Goal: Book appointment/travel/reservation

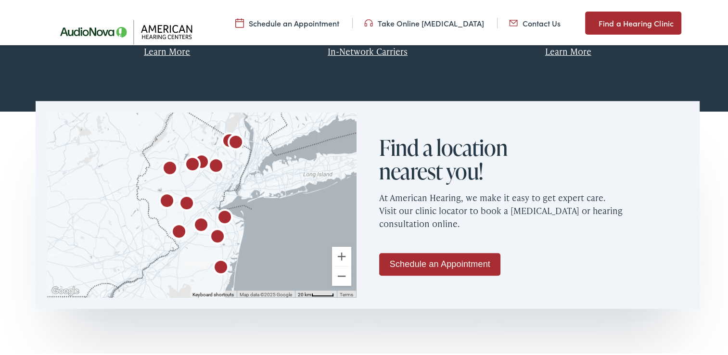
scroll to position [530, 0]
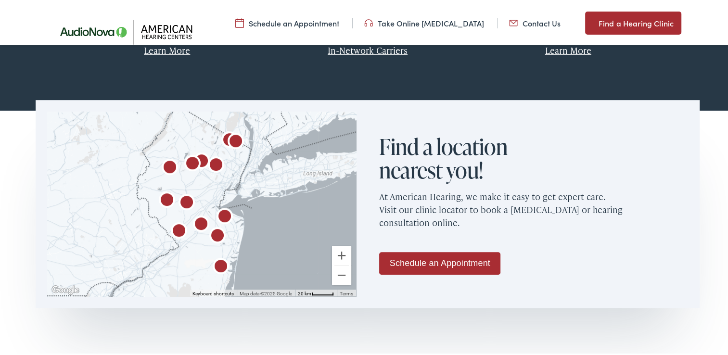
click at [432, 258] on link "Schedule an Appointment" at bounding box center [439, 261] width 121 height 23
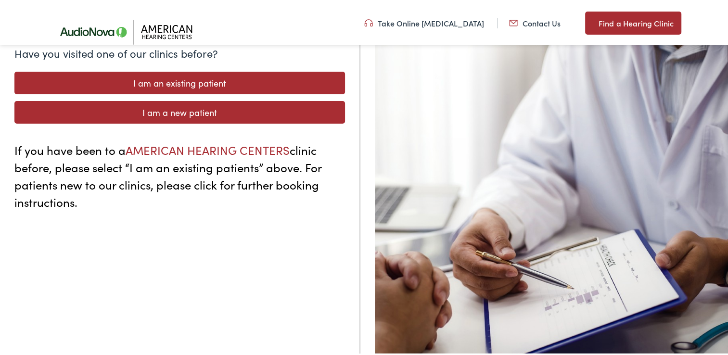
scroll to position [144, 0]
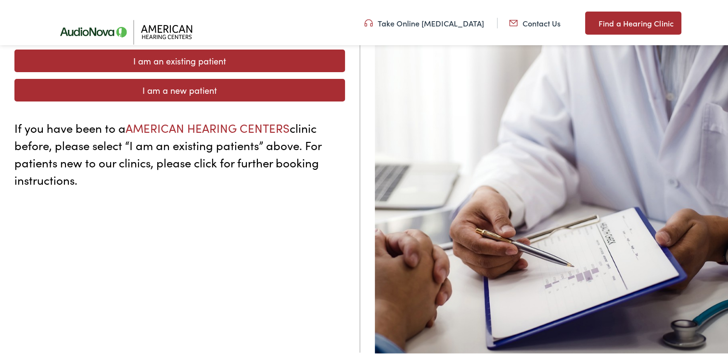
click at [243, 62] on link "I am an existing patient" at bounding box center [179, 59] width 331 height 23
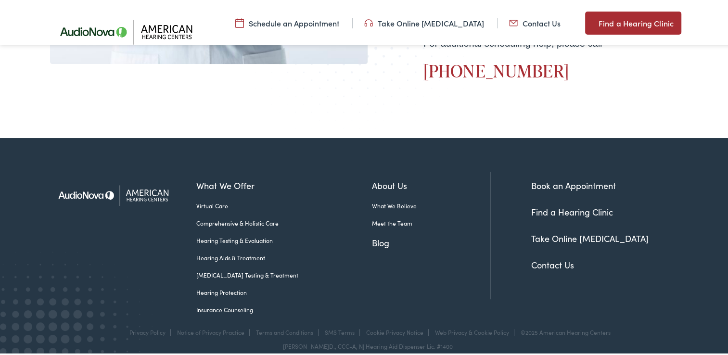
scroll to position [528, 0]
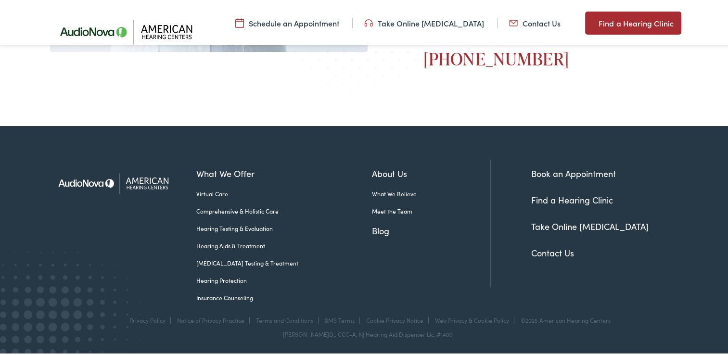
click at [550, 198] on link "Find a Hearing Clinic" at bounding box center [573, 198] width 82 height 12
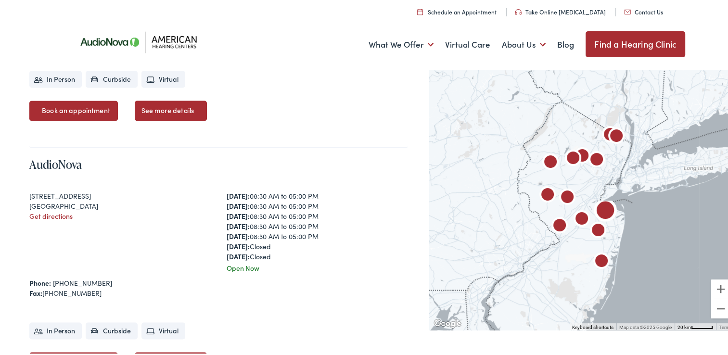
scroll to position [1444, 0]
